Goal: Task Accomplishment & Management: Manage account settings

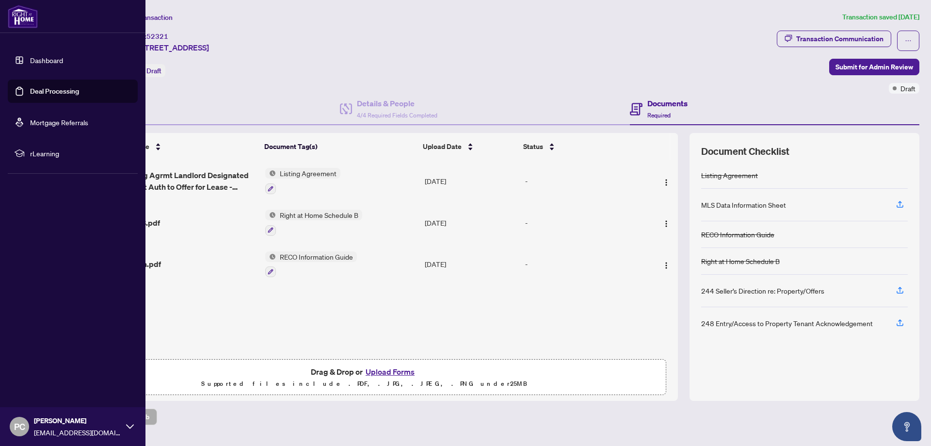
click at [40, 61] on link "Dashboard" at bounding box center [46, 60] width 33 height 9
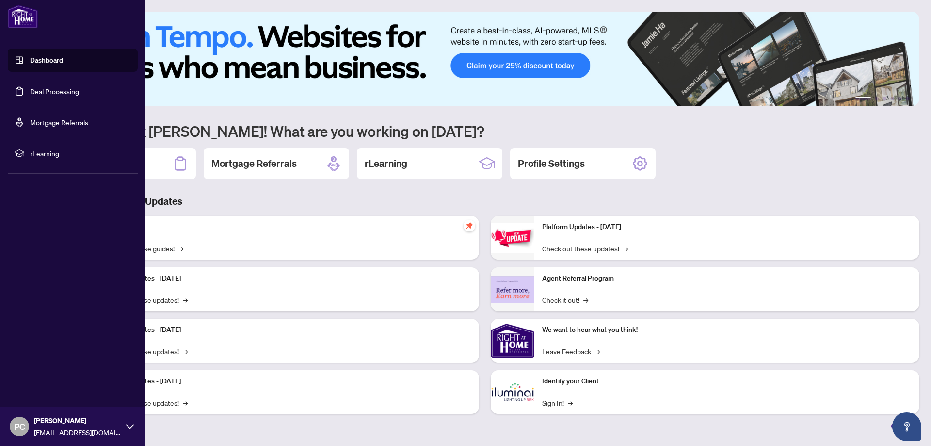
click at [64, 93] on link "Deal Processing" at bounding box center [54, 91] width 49 height 9
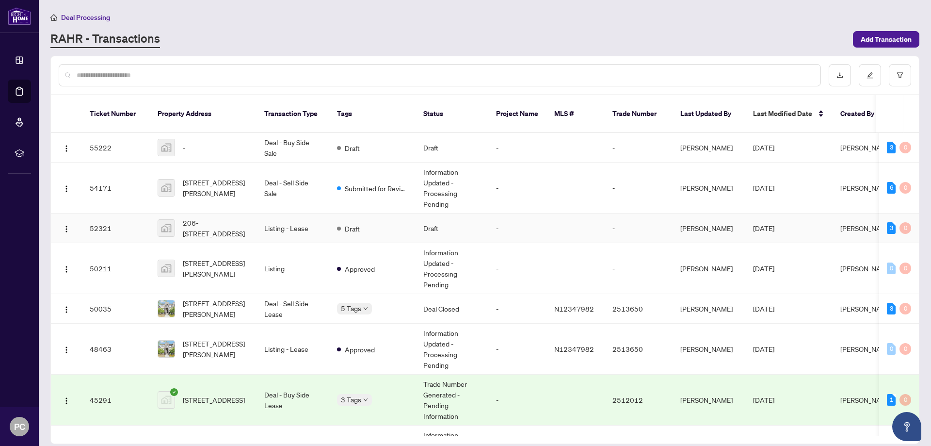
click at [398, 224] on td "Draft" at bounding box center [372, 228] width 86 height 30
click at [302, 255] on td "Listing" at bounding box center [293, 268] width 73 height 51
click at [384, 183] on span "Submitted for Review" at bounding box center [376, 188] width 63 height 11
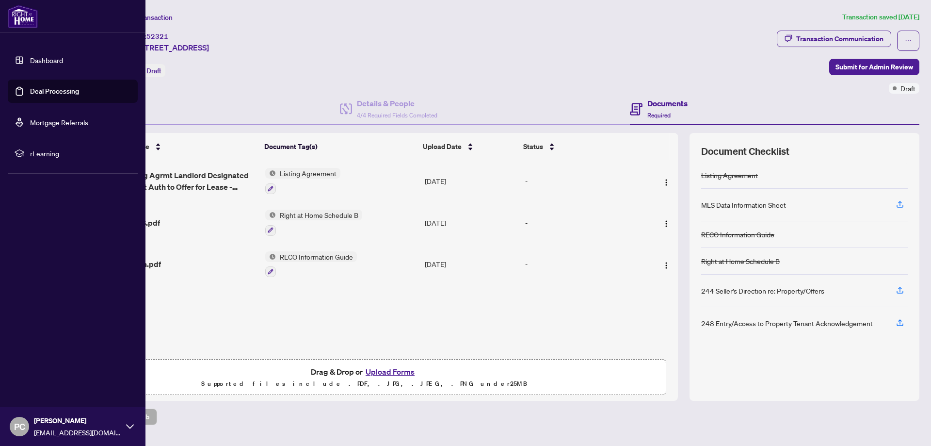
click at [47, 93] on link "Deal Processing" at bounding box center [54, 91] width 49 height 9
